Goal: Transaction & Acquisition: Purchase product/service

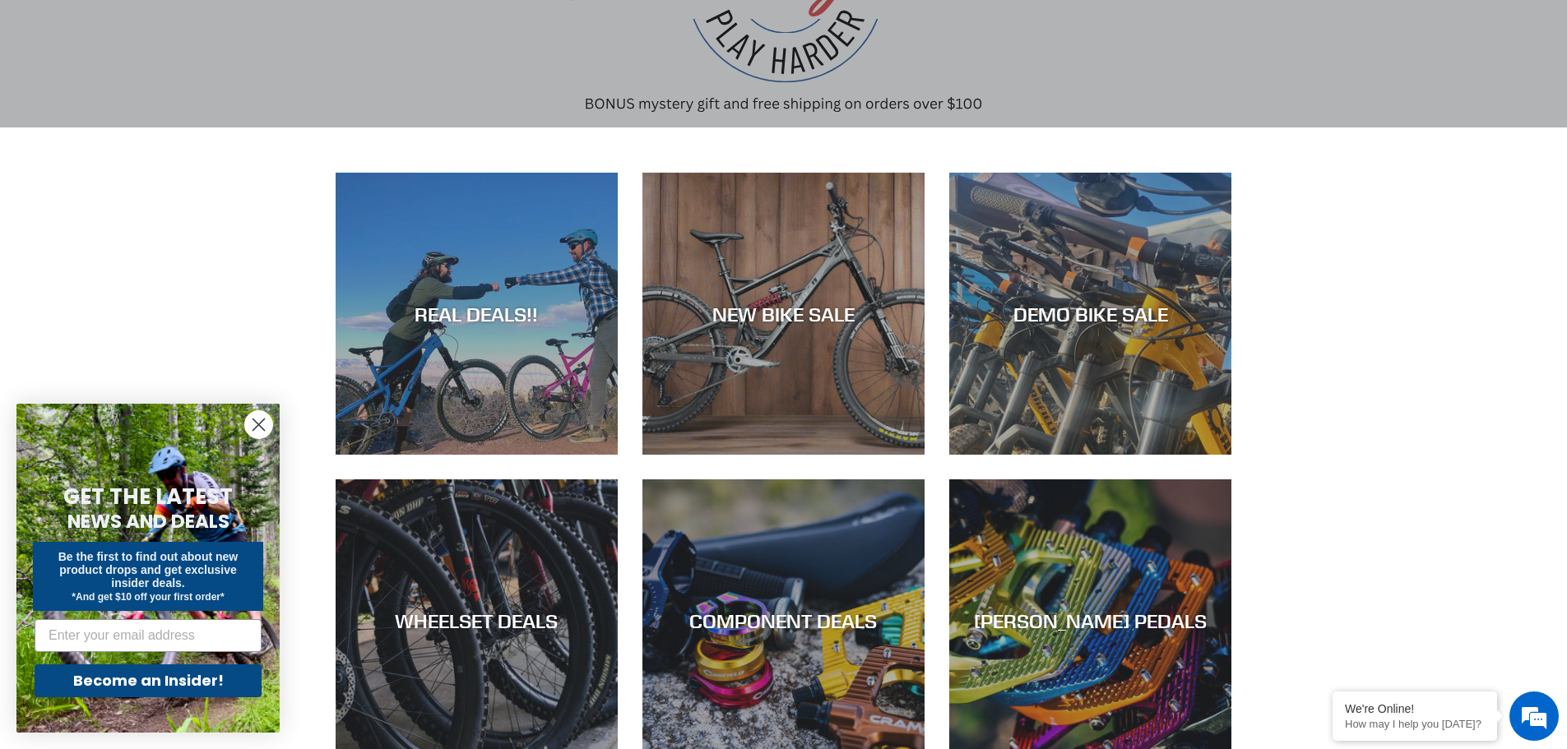
scroll to position [411, 0]
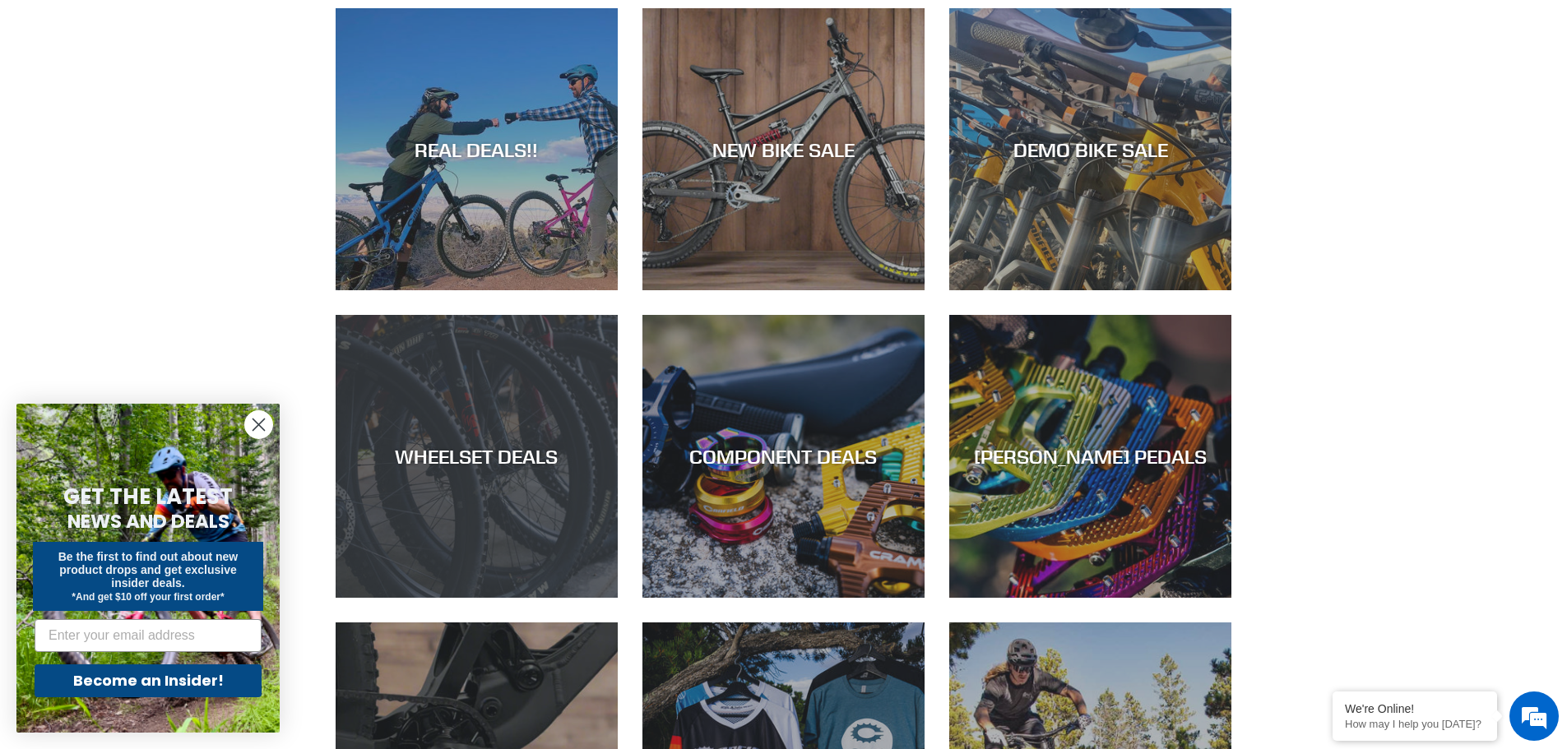
click at [438, 452] on div "WHEELSET DEALS" at bounding box center [477, 457] width 282 height 24
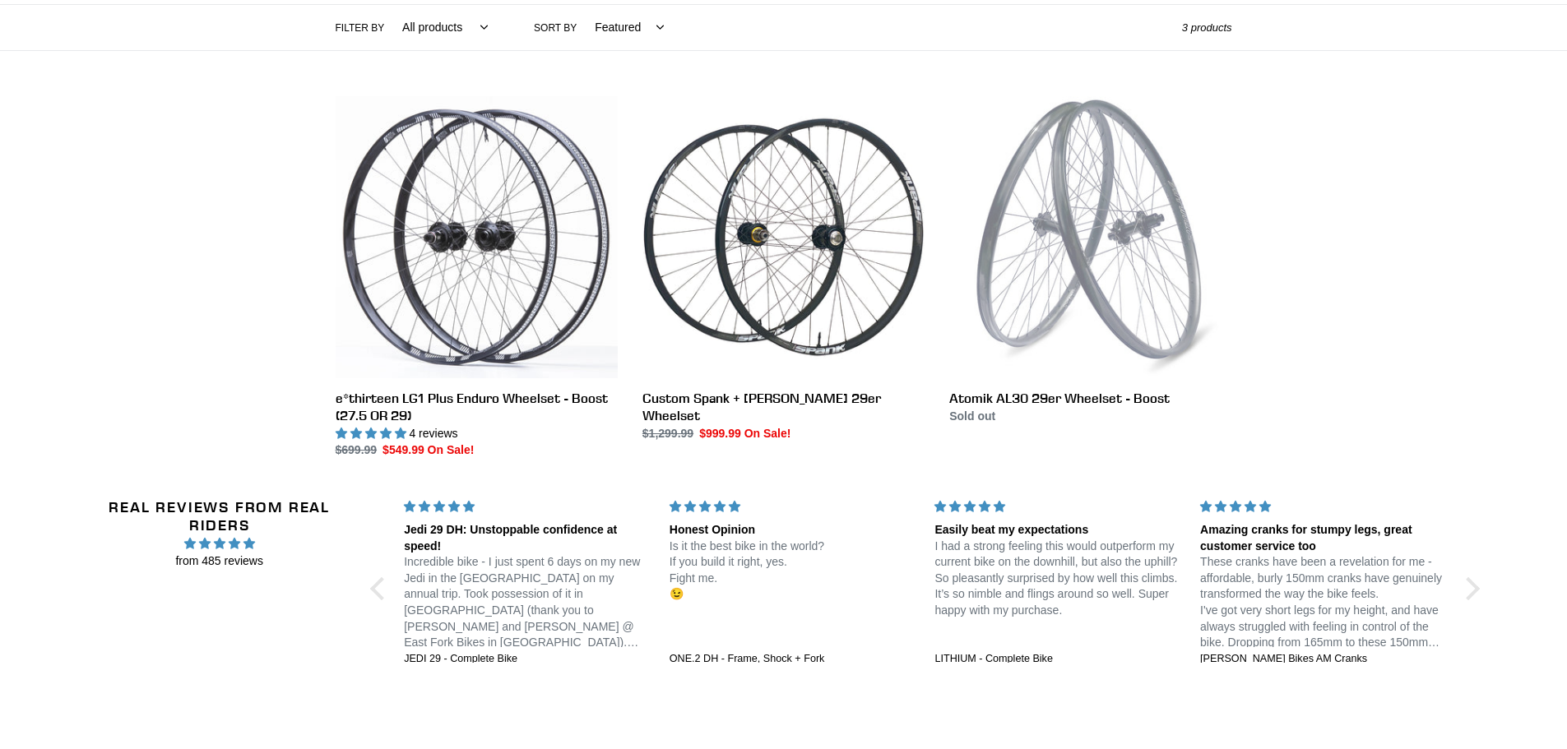
scroll to position [411, 0]
